Goal: Navigation & Orientation: Find specific page/section

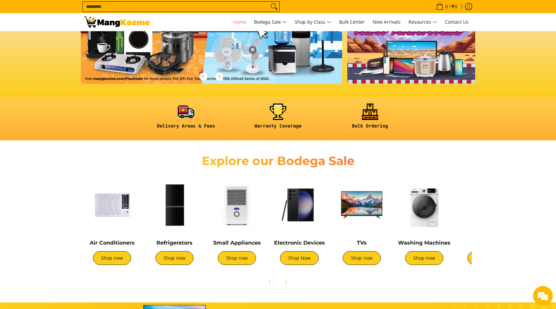
click at [363, 210] on img at bounding box center [362, 205] width 56 height 56
click at [177, 259] on link "Shop now" at bounding box center [174, 258] width 38 height 14
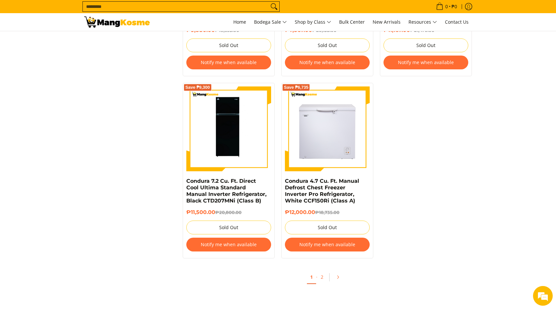
scroll to position [2081, 0]
